Goal: Information Seeking & Learning: Find specific page/section

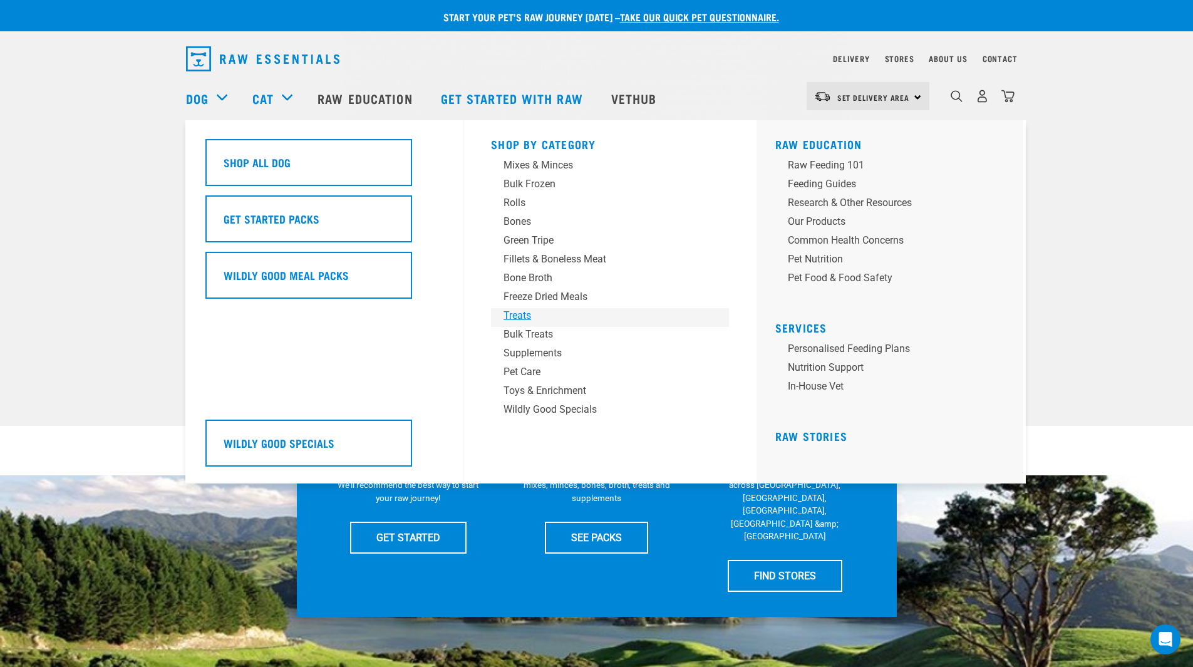
click at [527, 311] on div "Treats" at bounding box center [601, 315] width 195 height 15
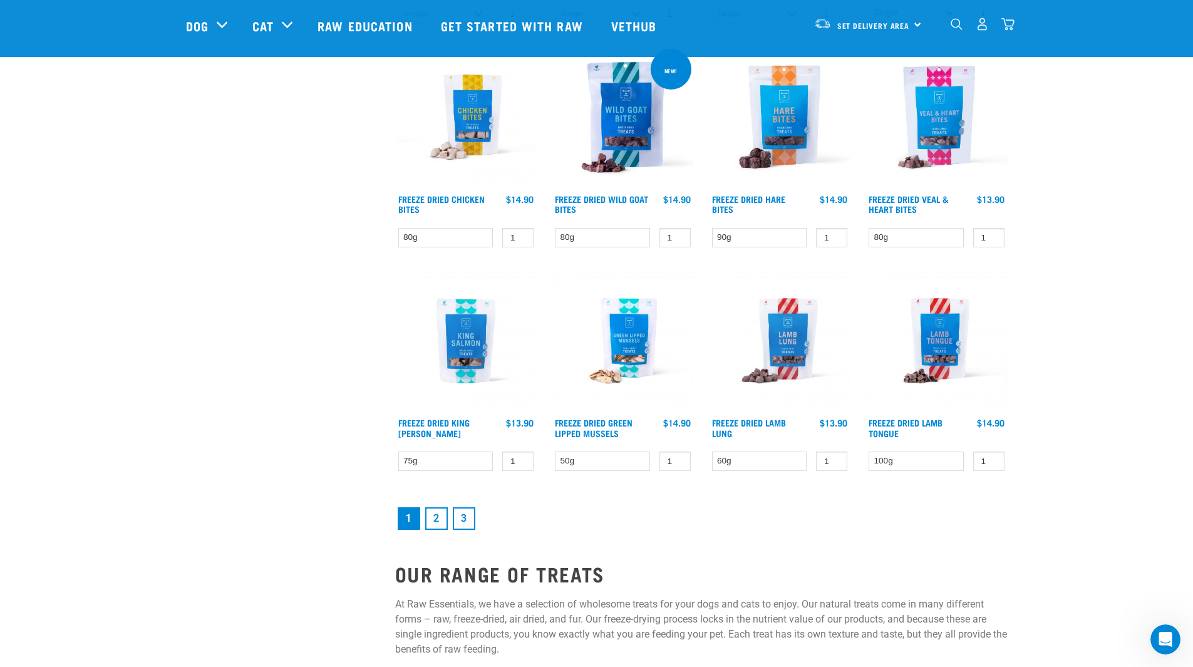
scroll to position [1503, 0]
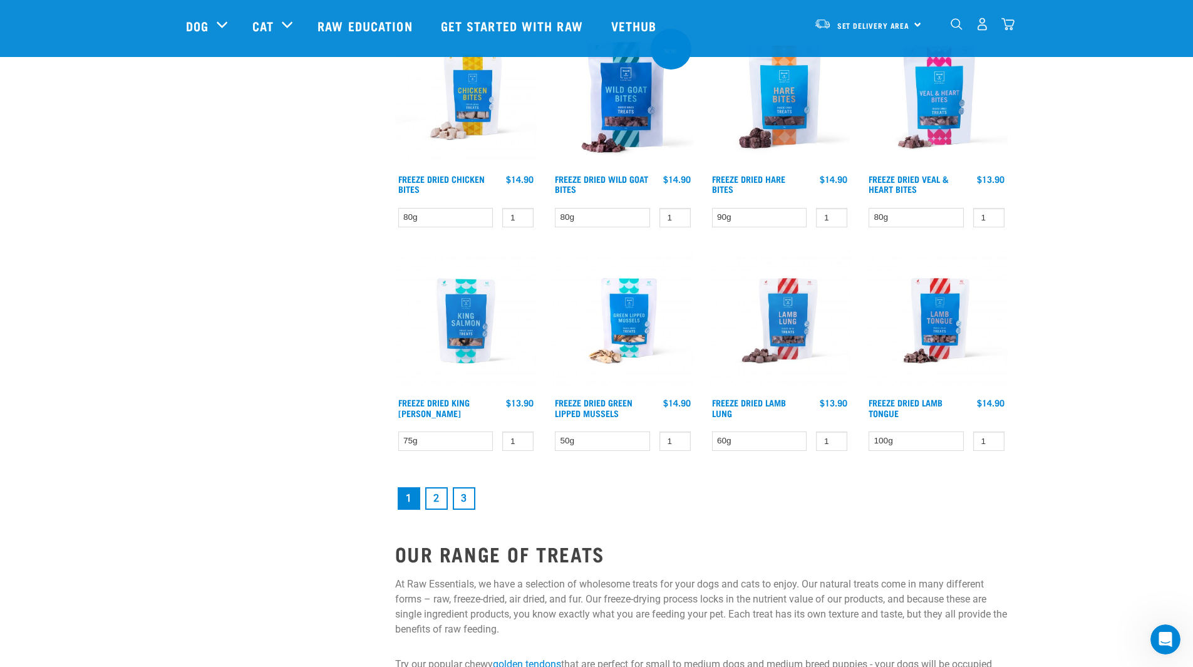
click at [439, 498] on link "2" at bounding box center [436, 498] width 23 height 23
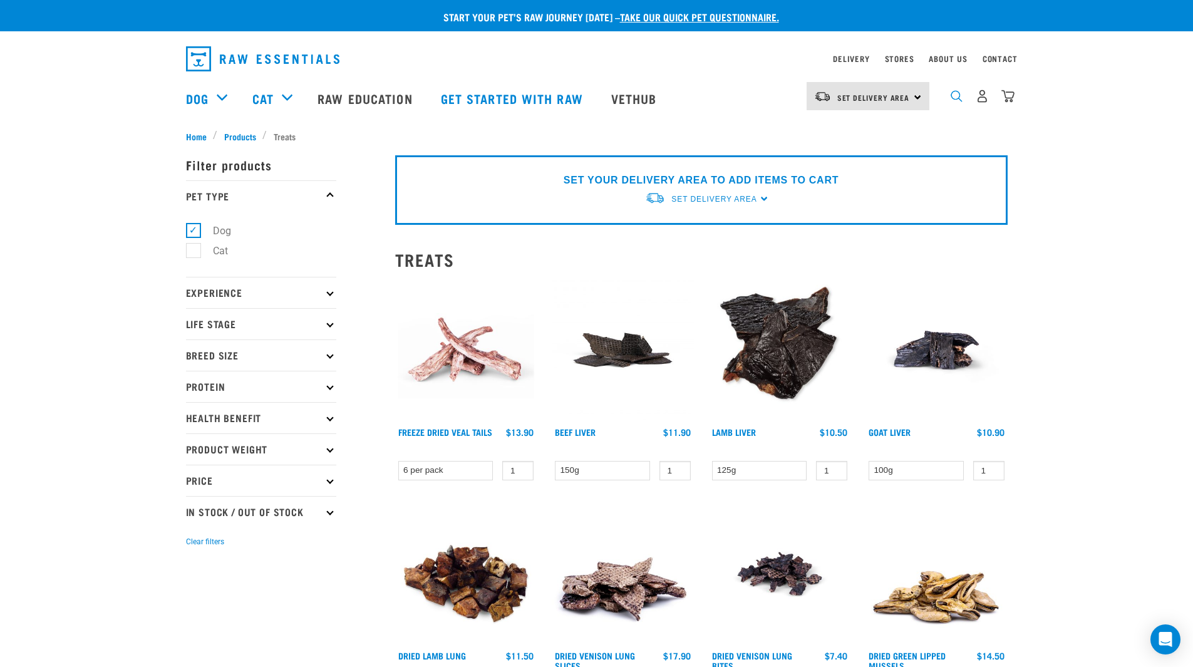
click at [961, 101] on img "dropdown navigation" at bounding box center [957, 96] width 12 height 12
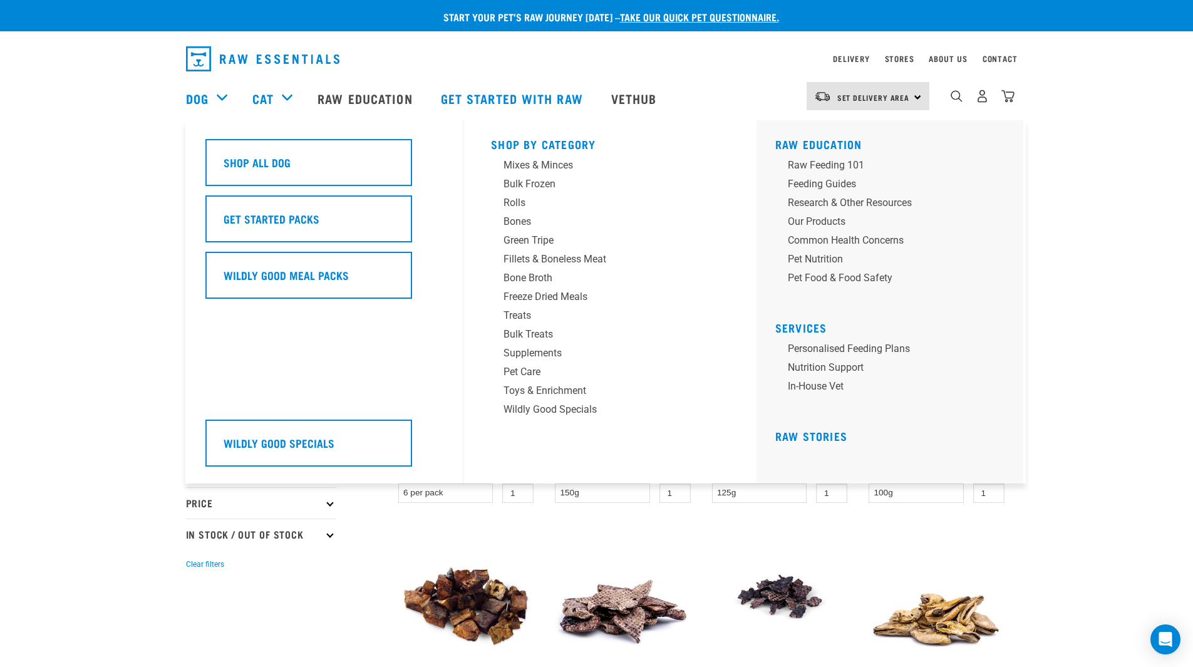
click at [228, 93] on div "Dog" at bounding box center [213, 98] width 54 height 50
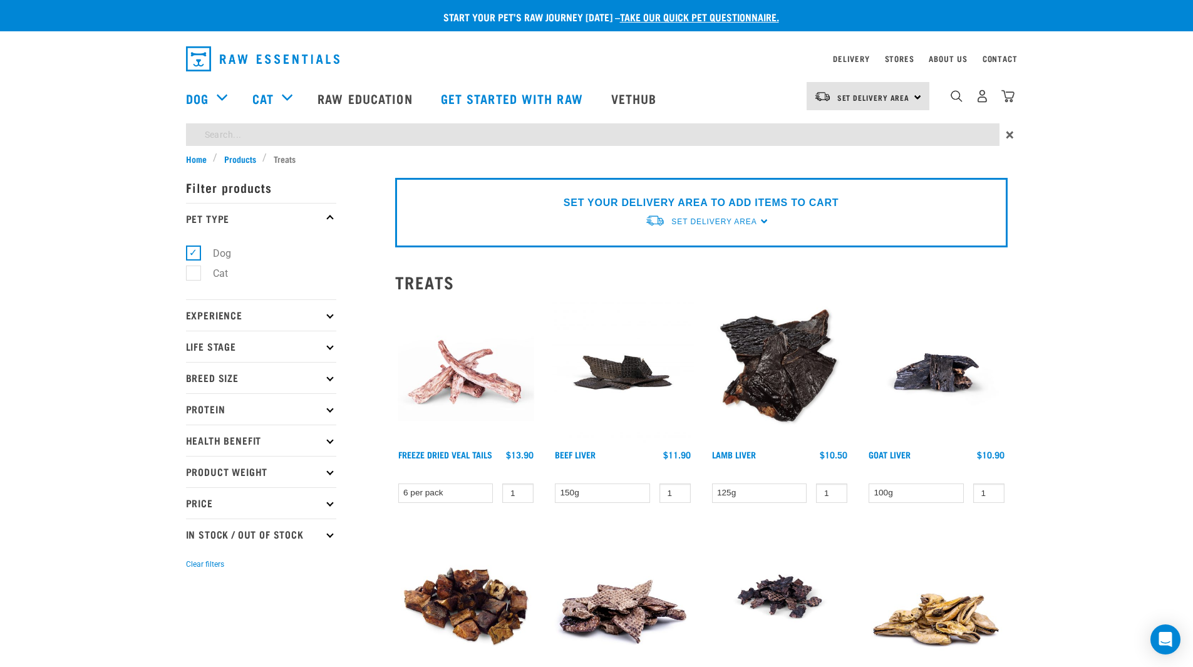
click at [250, 134] on input "search" at bounding box center [593, 134] width 814 height 23
type input "dental"
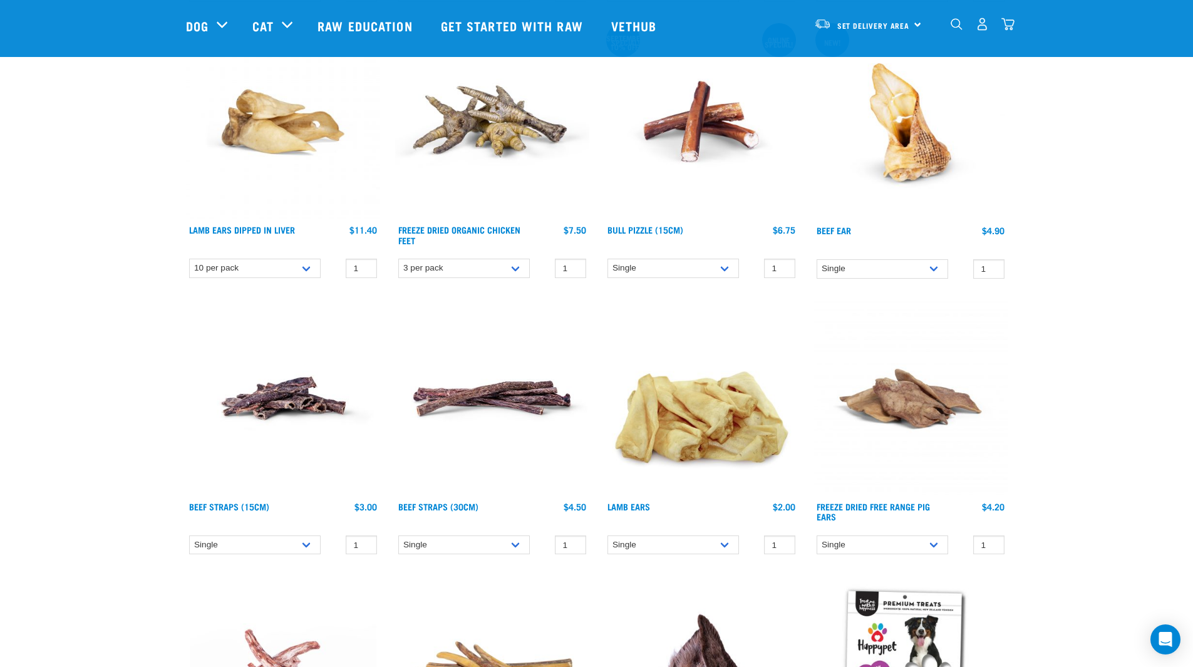
scroll to position [251, 0]
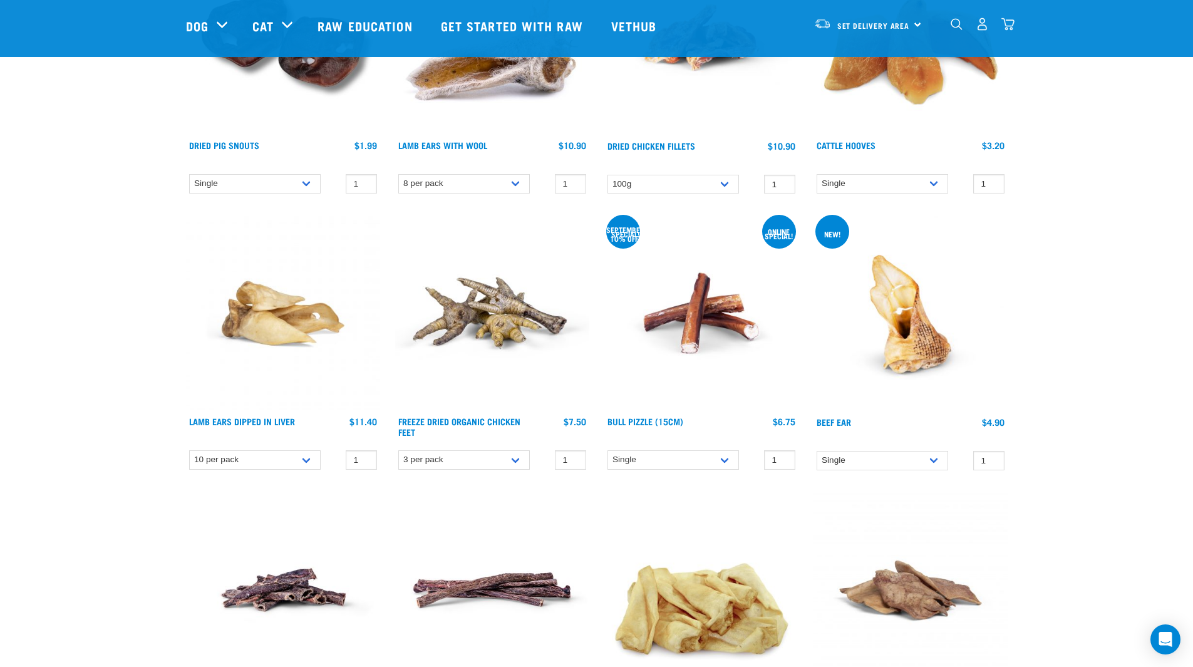
click at [717, 300] on img at bounding box center [702, 313] width 194 height 194
